Goal: Ask a question

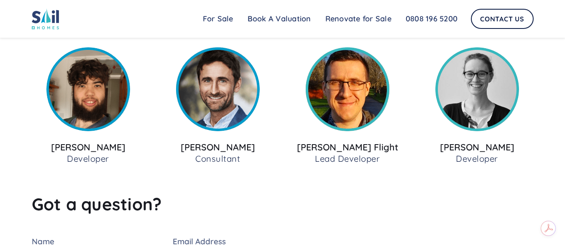
scroll to position [753, 0]
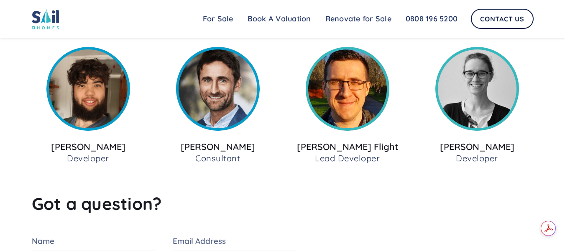
click at [501, 111] on img at bounding box center [478, 89] width 84 height 84
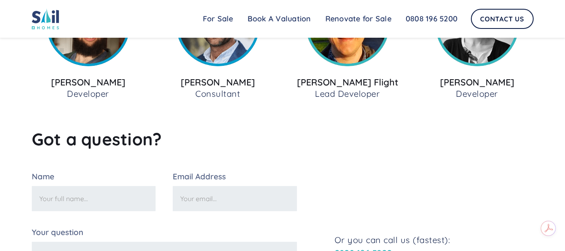
scroll to position [921, 0]
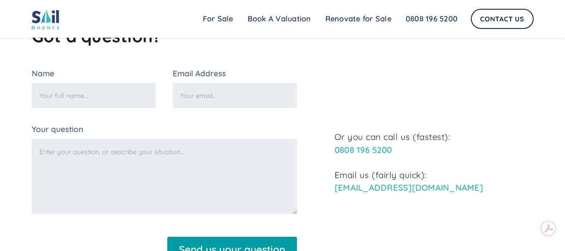
click at [119, 103] on input "Name" at bounding box center [94, 95] width 124 height 25
type input "[PERSON_NAME]"
click at [248, 101] on input "Email Address" at bounding box center [235, 95] width 124 height 25
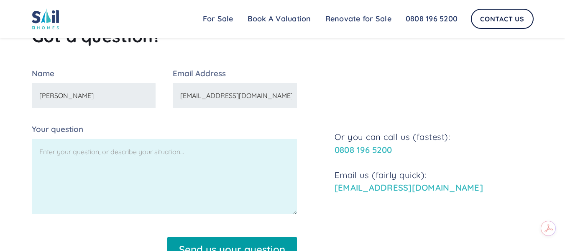
type input "[EMAIL_ADDRESS][DOMAIN_NAME]"
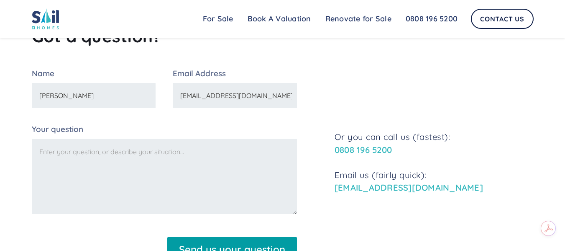
click at [209, 154] on textarea "Your question" at bounding box center [164, 176] width 265 height 75
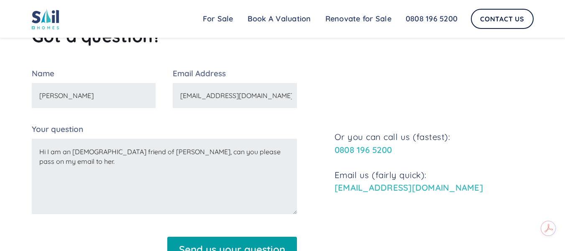
click at [191, 156] on textarea "Hi I am an [DEMOGRAPHIC_DATA] friend of [PERSON_NAME], can you please pass on m…" at bounding box center [164, 176] width 265 height 75
click at [182, 170] on textarea "Hi I am an [DEMOGRAPHIC_DATA] friend of [PERSON_NAME], she knows me through Imp…" at bounding box center [164, 176] width 265 height 75
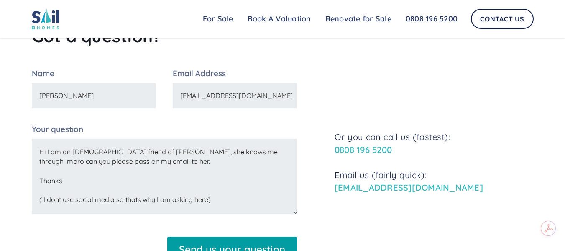
click at [60, 201] on textarea "Hi I am an [DEMOGRAPHIC_DATA] friend of [PERSON_NAME], she knows me through Imp…" at bounding box center [164, 176] width 265 height 75
click at [58, 205] on textarea "Hi I am an [DEMOGRAPHIC_DATA] friend of [PERSON_NAME], she knows me through Imp…" at bounding box center [164, 176] width 265 height 75
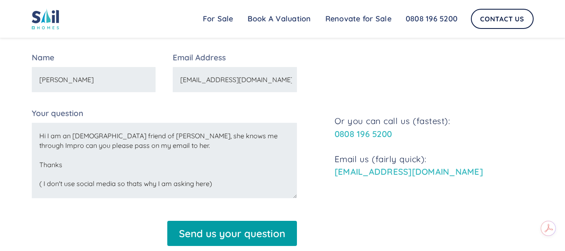
scroll to position [963, 0]
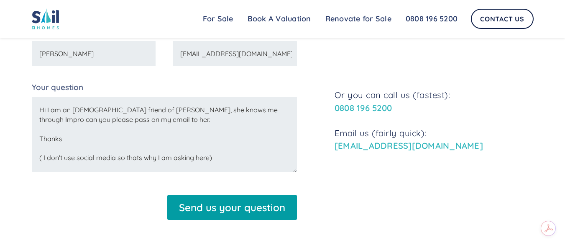
click at [232, 167] on textarea "Hi I am an [DEMOGRAPHIC_DATA] friend of [PERSON_NAME], she knows me through Imp…" at bounding box center [164, 134] width 265 height 75
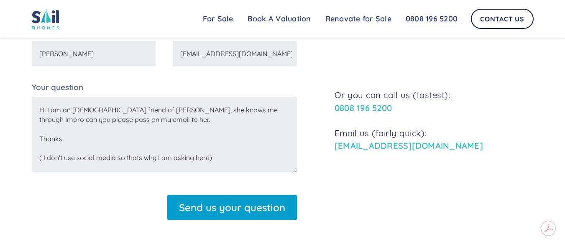
type textarea "Hi I am an [DEMOGRAPHIC_DATA] friend of [PERSON_NAME], she knows me through Imp…"
click at [246, 210] on input "Send us your question" at bounding box center [232, 207] width 130 height 25
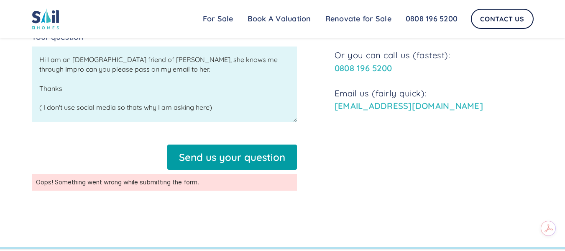
scroll to position [1004, 0]
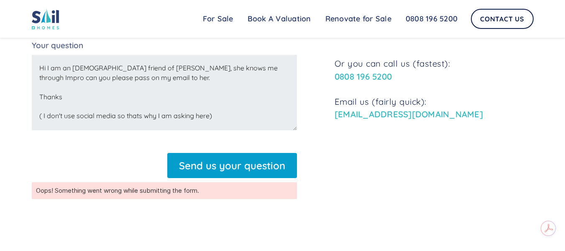
click at [216, 169] on input "Send us your question" at bounding box center [232, 165] width 130 height 25
type input "Please wait..."
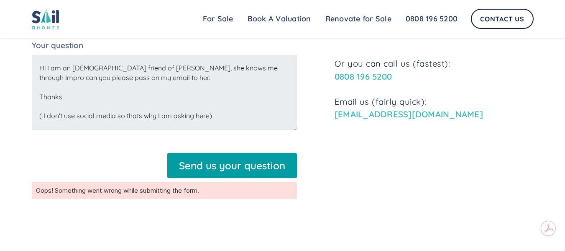
scroll to position [834, 0]
